Goal: Find specific page/section: Find specific page/section

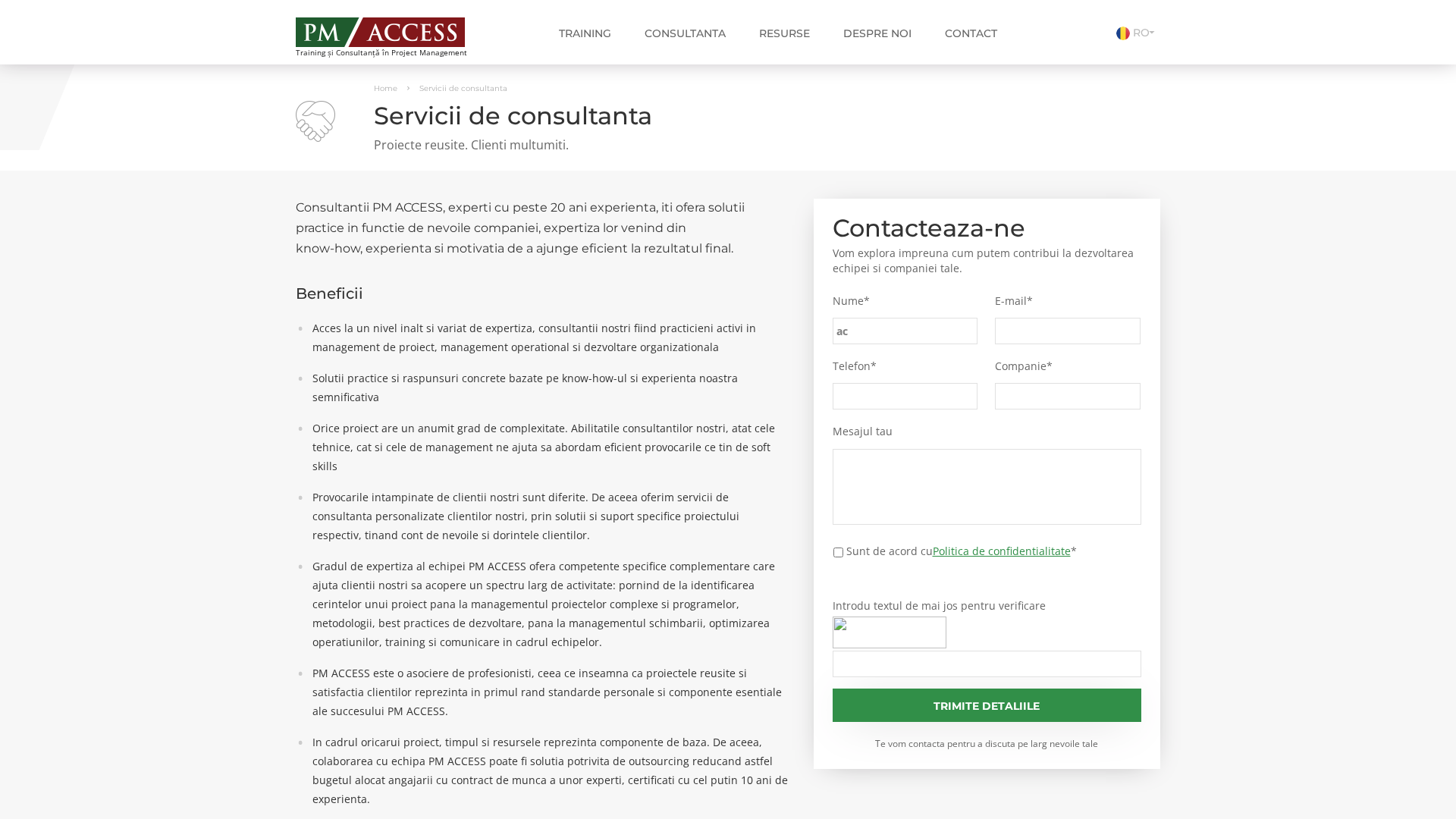
type input "acf"
type input "c23"
type input "a23"
type input "bce"
type input "c52"
